Goal: Check status: Check status

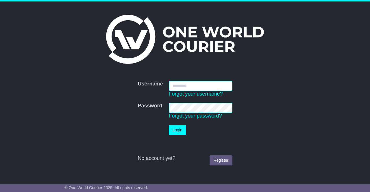
click at [182, 85] on input "Username" at bounding box center [201, 86] width 64 height 10
type input "**********"
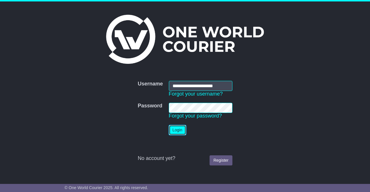
click at [176, 130] on button "Login" at bounding box center [177, 130] width 17 height 10
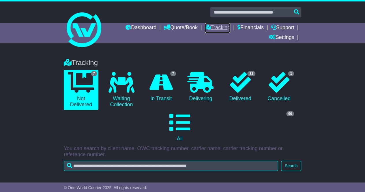
click at [215, 27] on link "Tracking" at bounding box center [217, 28] width 25 height 10
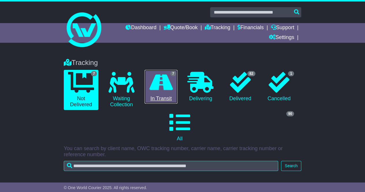
click at [164, 89] on icon at bounding box center [161, 82] width 23 height 21
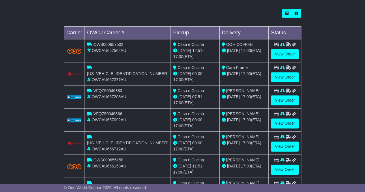
scroll to position [231, 0]
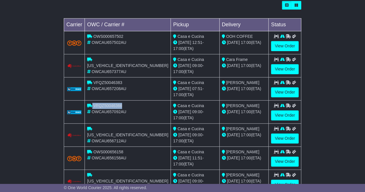
drag, startPoint x: 131, startPoint y: 102, endPoint x: 98, endPoint y: 103, distance: 32.9
click at [98, 103] on div "VFQZ50046366" at bounding box center [127, 106] width 81 height 6
copy div "VFQZ50046366"
click at [282, 112] on link "View Order" at bounding box center [285, 115] width 28 height 10
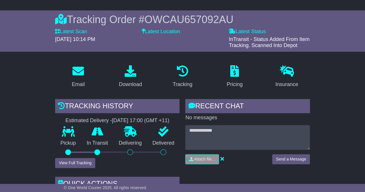
scroll to position [87, 0]
